Goal: Navigation & Orientation: Find specific page/section

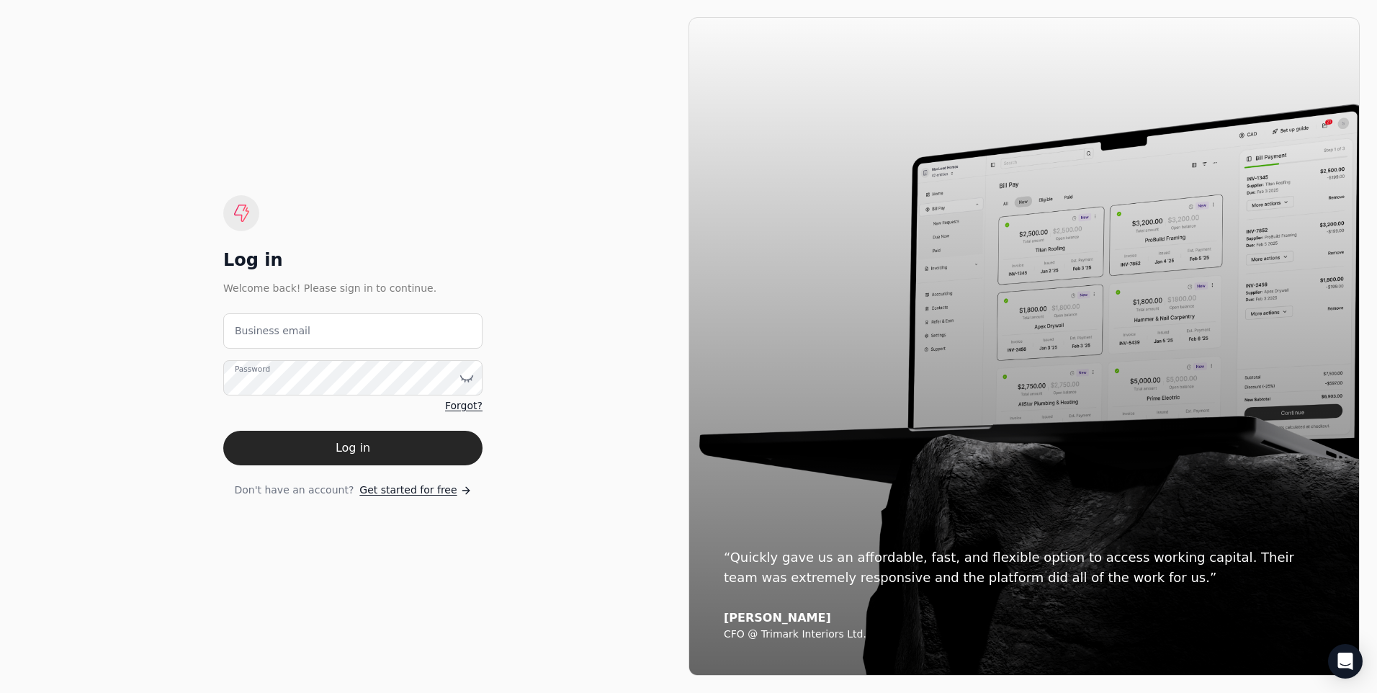
click at [280, 334] on label "Business email" at bounding box center [273, 330] width 76 height 15
click at [280, 334] on email "Business email" at bounding box center [352, 330] width 259 height 35
type email "[EMAIL_ADDRESS][DOMAIN_NAME]"
click at [173, 356] on div "Log in Welcome back! Please sign in to continue. [EMAIL_ADDRESS][DOMAIN_NAME] B…" at bounding box center [352, 346] width 671 height 658
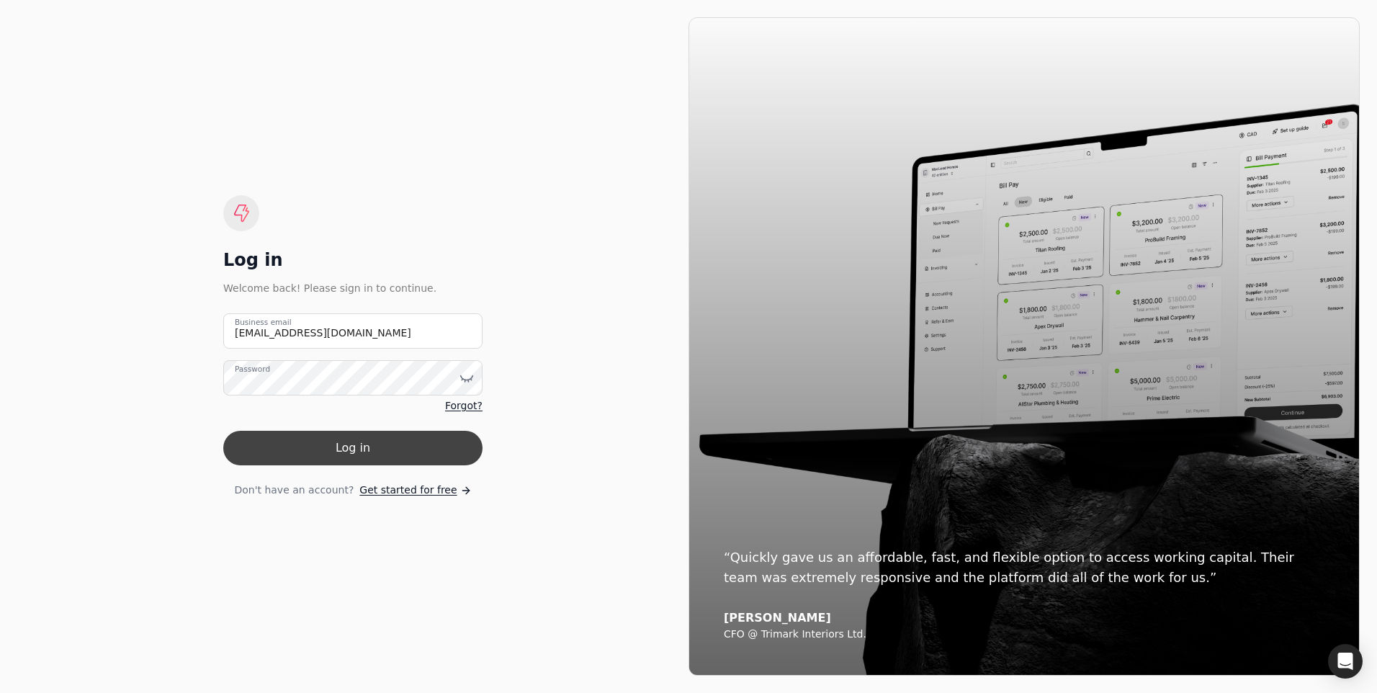
click at [280, 447] on button "Log in" at bounding box center [352, 448] width 259 height 35
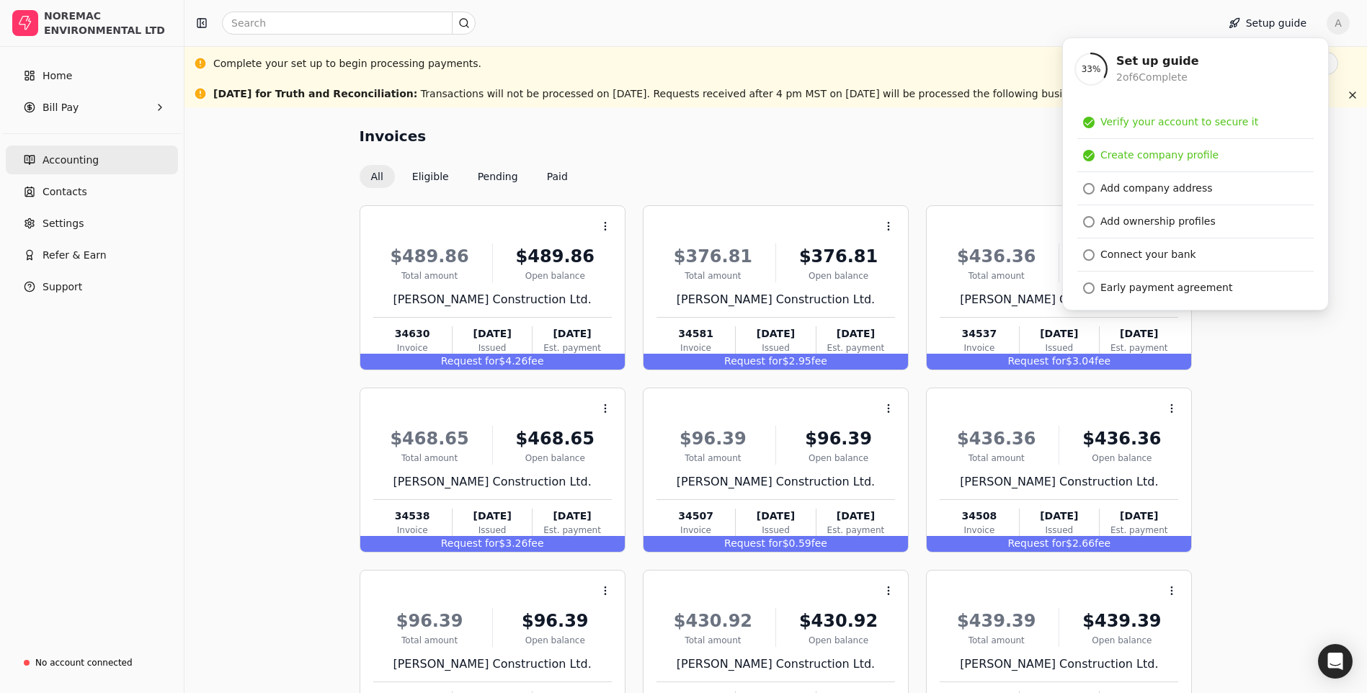
click at [68, 153] on span "Accounting" at bounding box center [71, 160] width 56 height 15
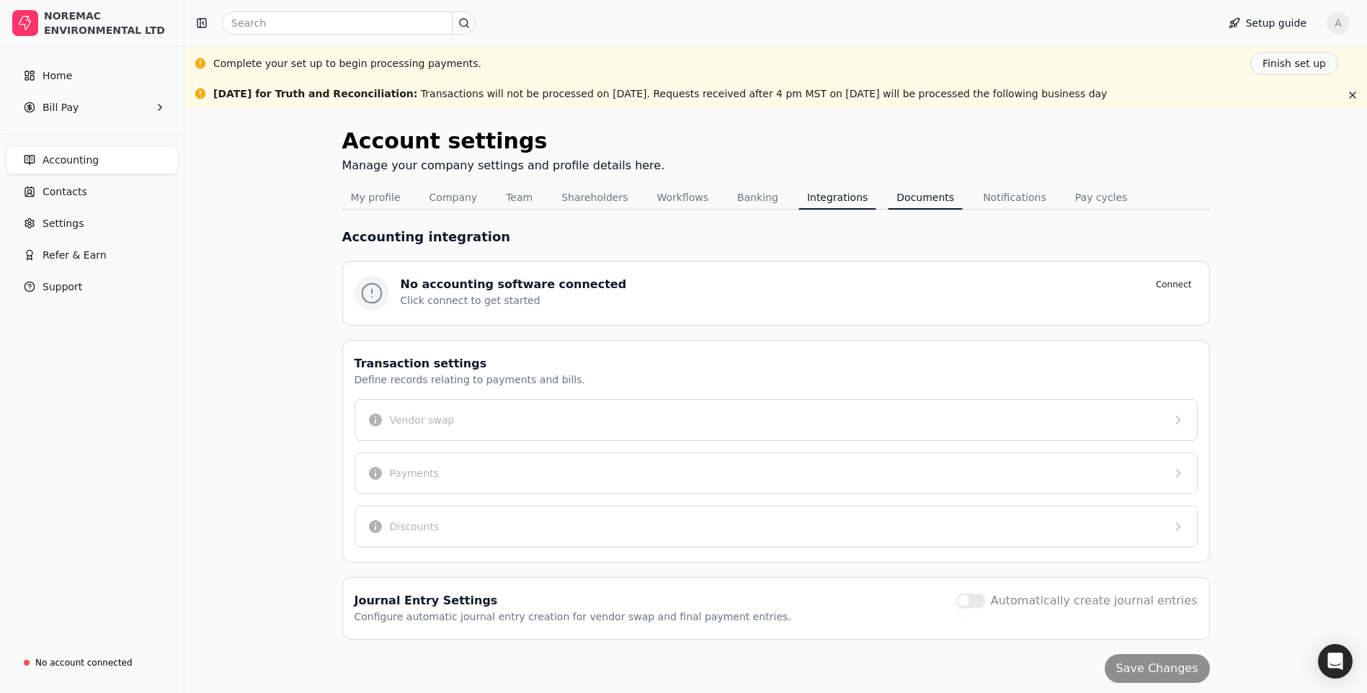
click at [895, 196] on button "Documents" at bounding box center [925, 197] width 75 height 23
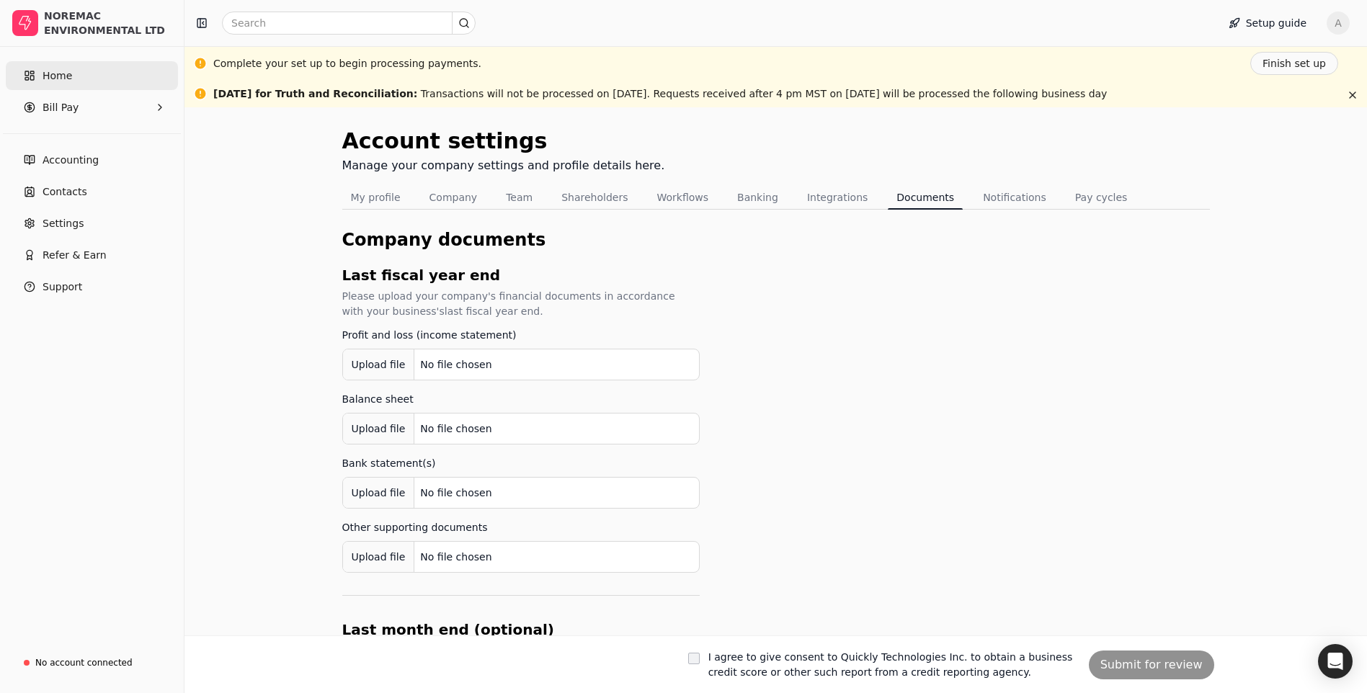
click at [61, 74] on span "Home" at bounding box center [58, 75] width 30 height 15
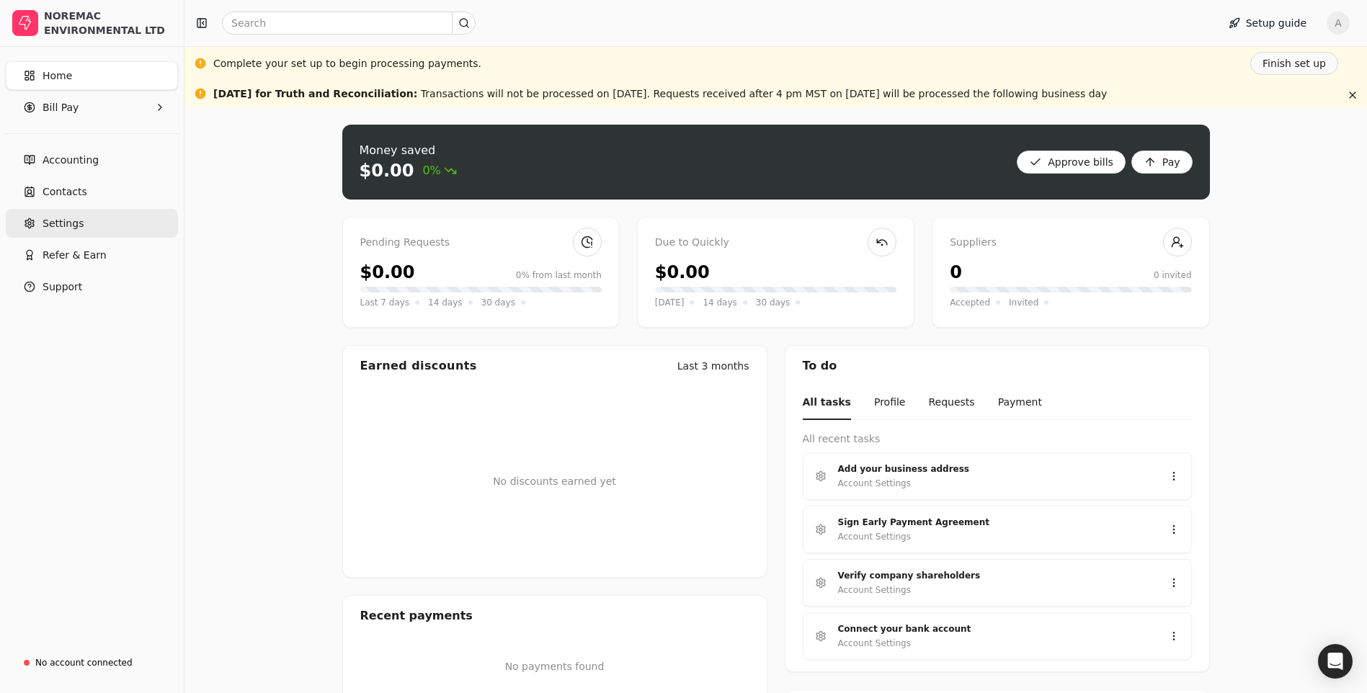
click at [89, 218] on link "Settings" at bounding box center [92, 223] width 172 height 29
